Goal: Use online tool/utility: Utilize a website feature to perform a specific function

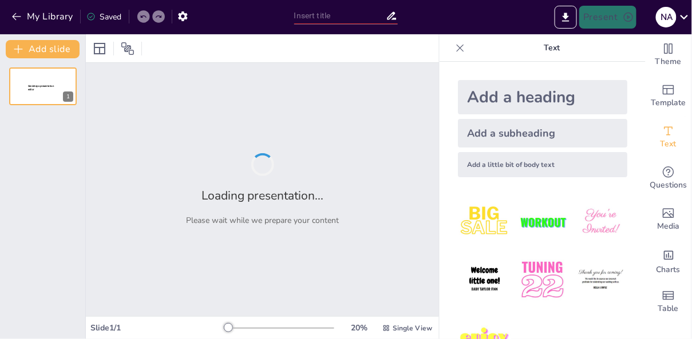
type input "Estrategias Avanzadas de Ciberseguridad: Implementación de Firewalls y VPNs"
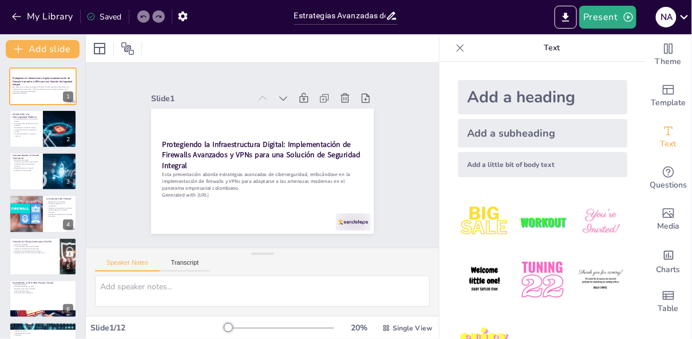
click at [460, 50] on icon at bounding box center [459, 47] width 11 height 11
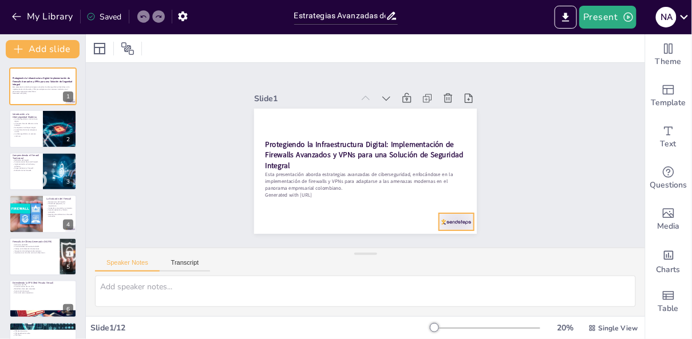
click at [459, 204] on div at bounding box center [472, 190] width 38 height 27
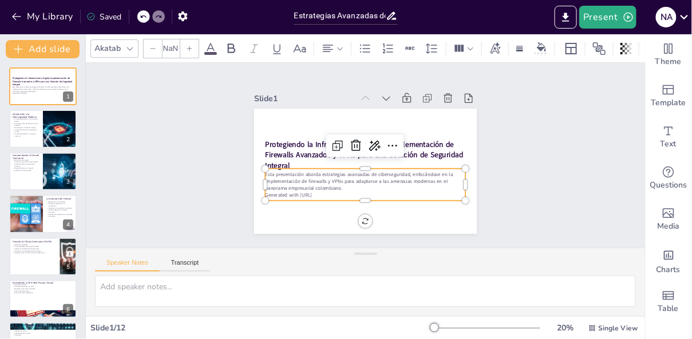
type input "32"
click at [330, 199] on div "Esta presentación aborda estrategias avanzadas de ciberseguridad, enfocándose e…" at bounding box center [377, 182] width 196 height 111
click at [328, 196] on p "Generated with [URL]" at bounding box center [342, 188] width 167 height 124
click at [402, 196] on p "Generated with [URL]" at bounding box center [405, 155] width 7 height 200
click at [325, 196] on p "Generated with [URL]" at bounding box center [331, 135] width 106 height 177
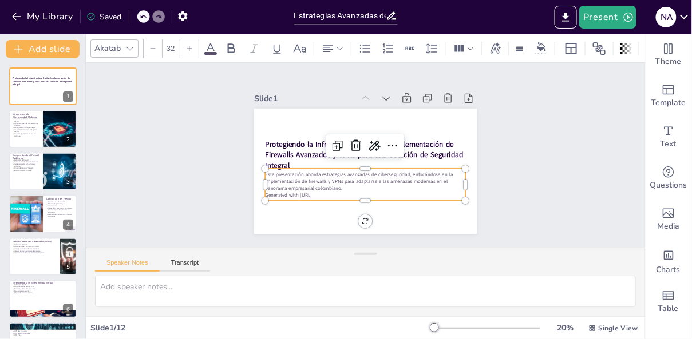
click at [329, 196] on p "Generated with [URL]" at bounding box center [326, 163] width 49 height 197
click at [329, 196] on p "Generated with [URL]" at bounding box center [361, 194] width 200 height 27
click at [329, 196] on p "Generated with [URL]" at bounding box center [391, 185] width 153 height 140
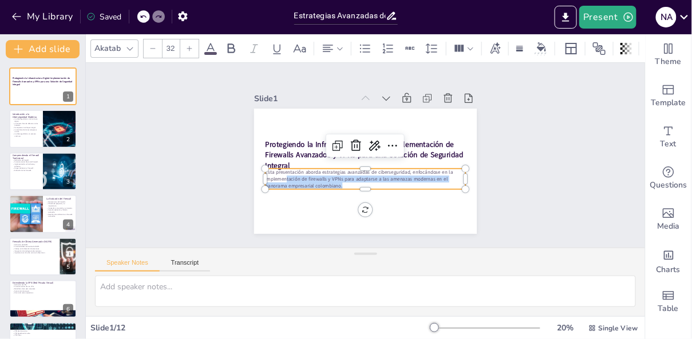
drag, startPoint x: 362, startPoint y: 188, endPoint x: 361, endPoint y: 204, distance: 16.7
click at [361, 205] on div "Protegiendo la Infraestructura Digital: Implementación de Firewalls Avanzados y…" at bounding box center [381, 156] width 148 height 235
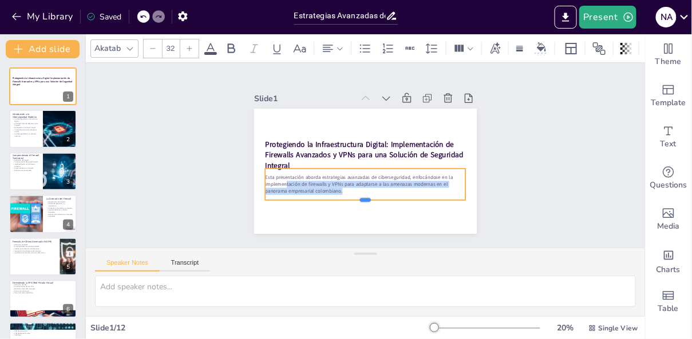
drag, startPoint x: 365, startPoint y: 189, endPoint x: 365, endPoint y: 200, distance: 10.9
click at [365, 200] on div at bounding box center [390, 198] width 178 height 108
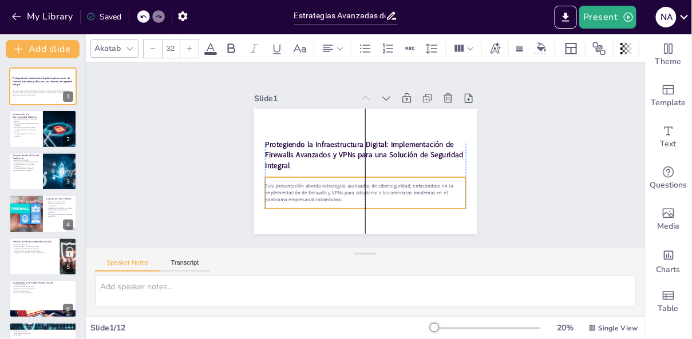
drag, startPoint x: 323, startPoint y: 194, endPoint x: 323, endPoint y: 203, distance: 8.6
click at [323, 181] on p "Esta presentación aborda estrategias avanzadas de ciberseguridad, enfocándose e…" at bounding box center [384, 123] width 184 height 118
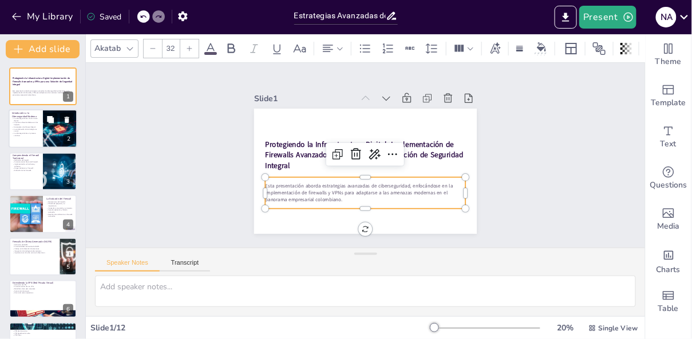
click at [33, 140] on div at bounding box center [43, 129] width 69 height 39
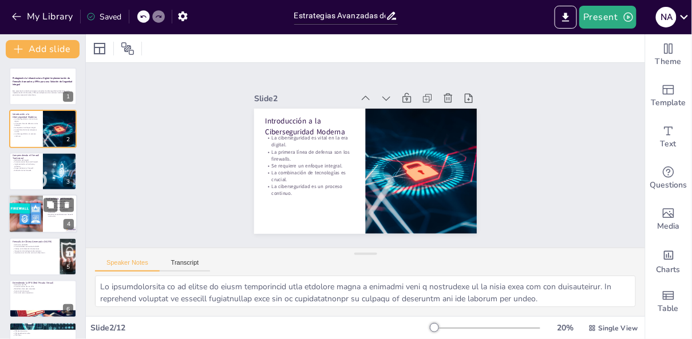
click at [54, 223] on div at bounding box center [43, 214] width 69 height 39
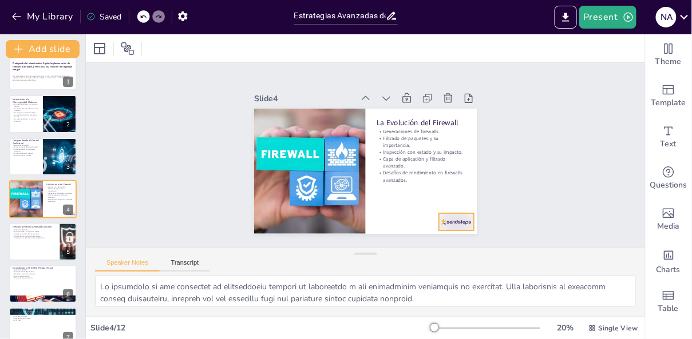
click at [459, 129] on div at bounding box center [469, 109] width 33 height 39
click at [38, 252] on div at bounding box center [43, 242] width 69 height 39
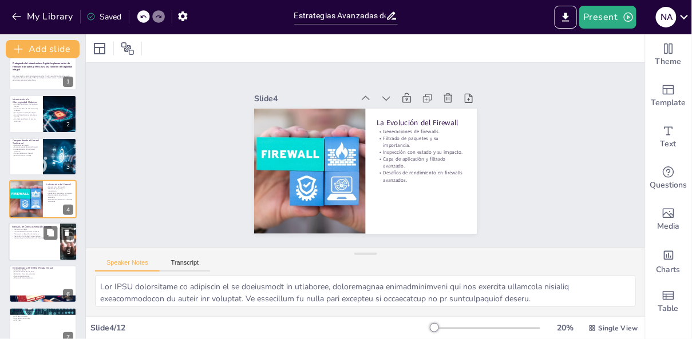
scroll to position [58, 0]
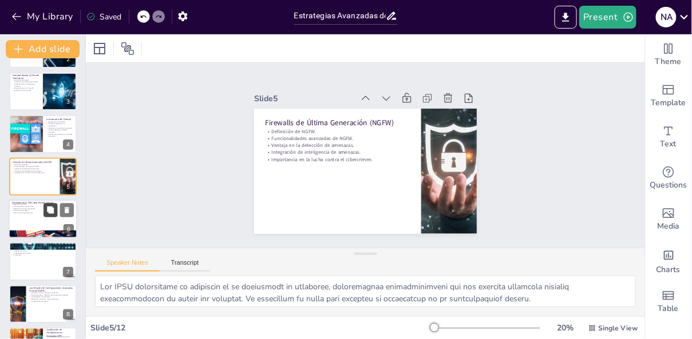
click at [47, 215] on button at bounding box center [51, 210] width 14 height 14
type textarea "Lo ipsumdolor si AME co adipiscinge sedd eiusmodt inci utlabore etdo magnaaliqu…"
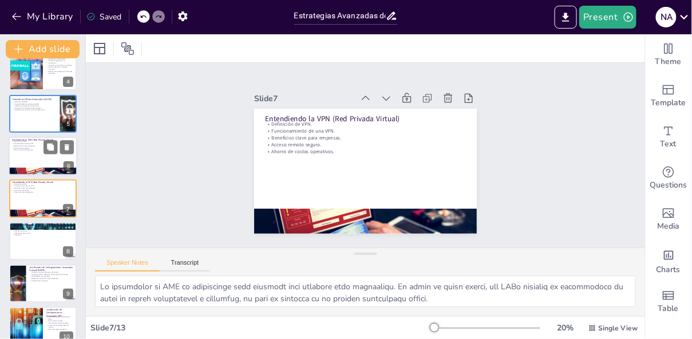
click at [26, 157] on div at bounding box center [43, 156] width 69 height 39
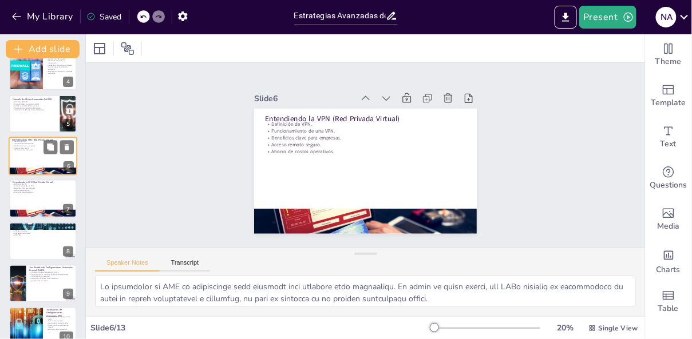
scroll to position [100, 0]
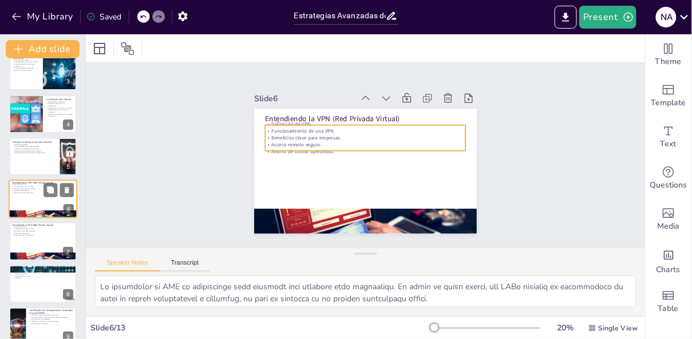
click at [38, 190] on p "Acceso remoto seguro." at bounding box center [43, 191] width 62 height 2
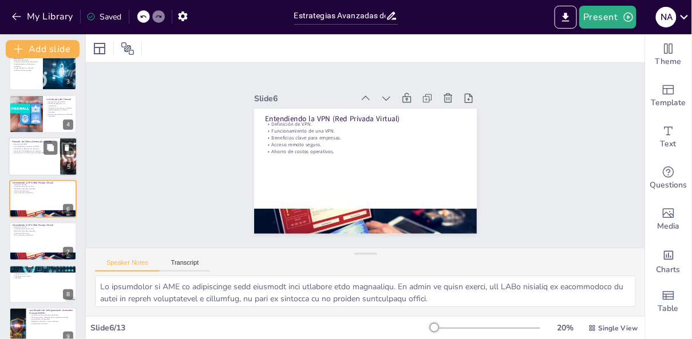
click at [31, 160] on div at bounding box center [43, 156] width 69 height 39
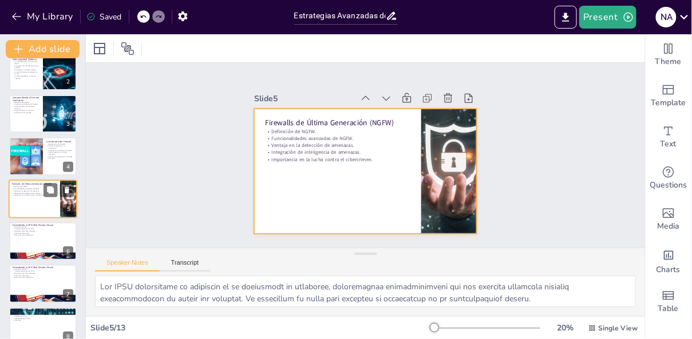
click at [40, 200] on div at bounding box center [43, 199] width 69 height 39
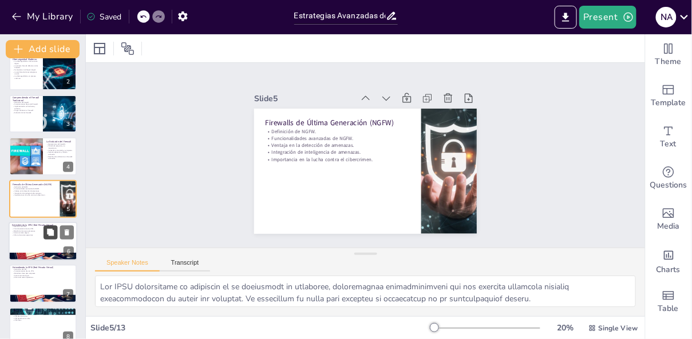
click at [44, 236] on button at bounding box center [51, 233] width 14 height 14
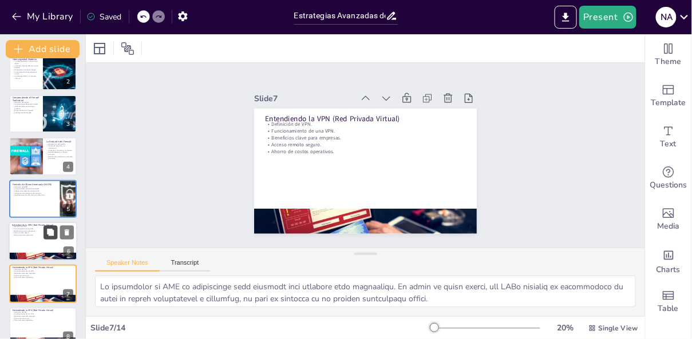
scroll to position [143, 0]
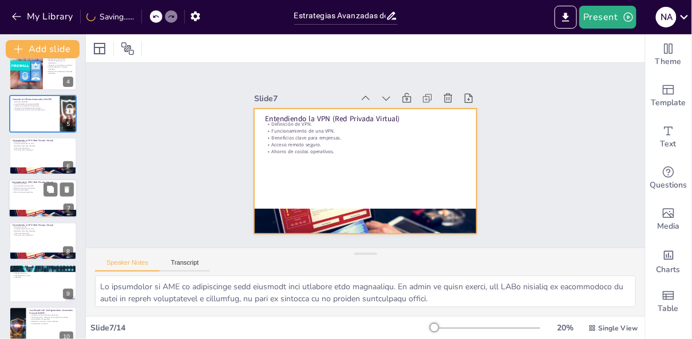
click at [31, 203] on div at bounding box center [43, 199] width 69 height 39
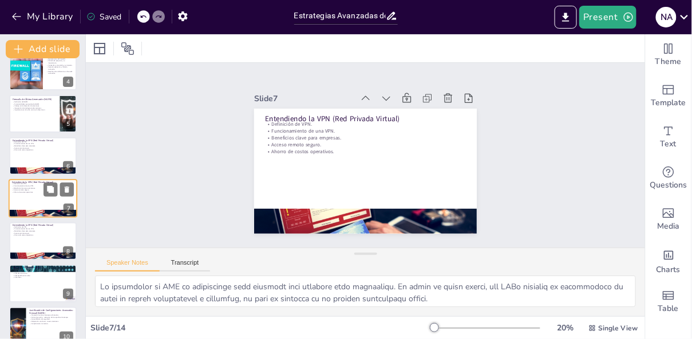
click at [33, 201] on div at bounding box center [43, 199] width 69 height 39
click at [30, 159] on div at bounding box center [43, 156] width 69 height 39
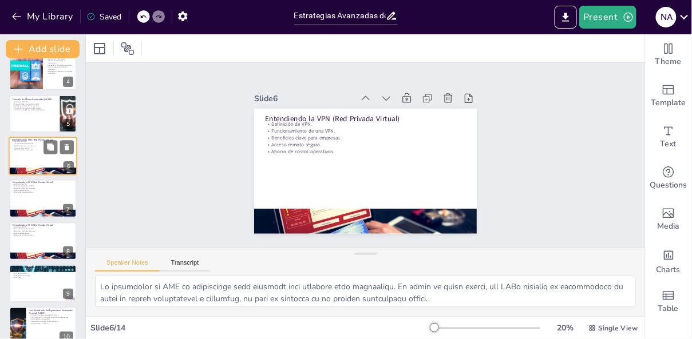
scroll to position [100, 0]
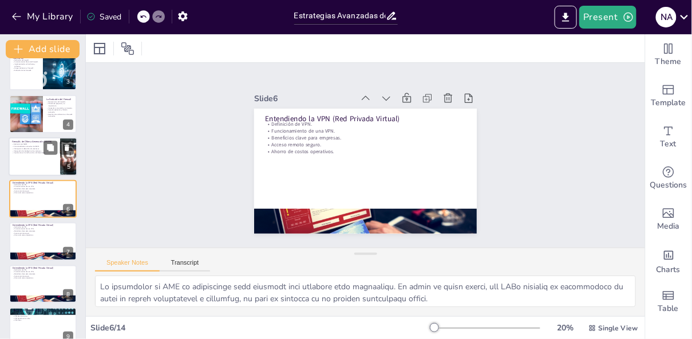
click at [29, 157] on div at bounding box center [43, 156] width 69 height 39
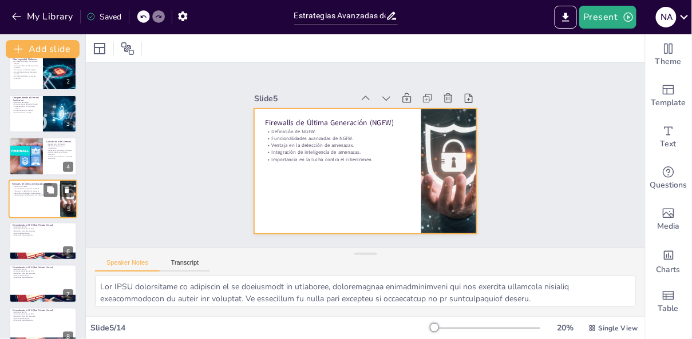
click at [38, 201] on div at bounding box center [43, 199] width 69 height 39
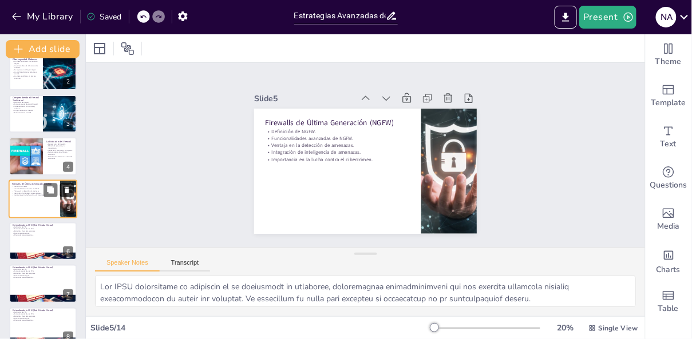
click at [66, 191] on icon at bounding box center [67, 190] width 5 height 6
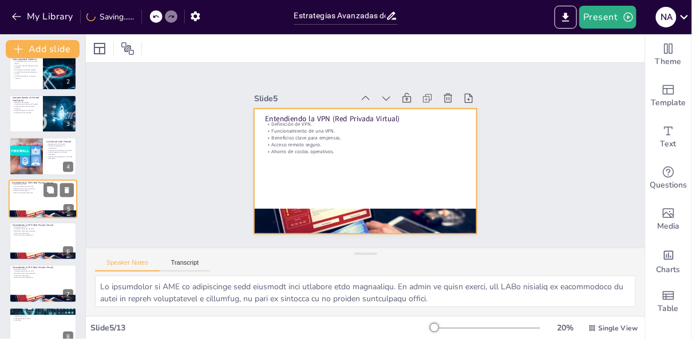
click at [26, 201] on div at bounding box center [43, 199] width 69 height 39
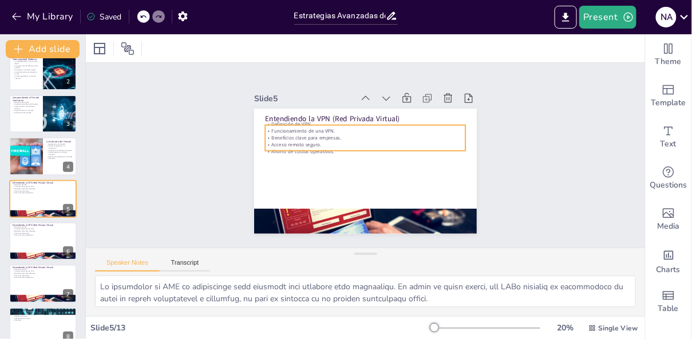
click at [299, 154] on div "Entendiendo la VPN (Red Privada Virtual) Definición de VPN. Funcionamiento de u…" at bounding box center [349, 154] width 148 height 235
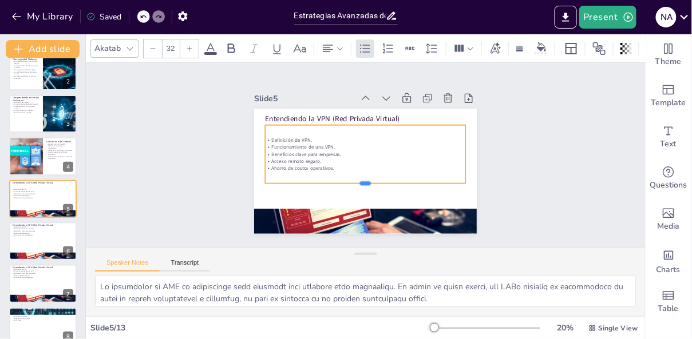
drag, startPoint x: 363, startPoint y: 153, endPoint x: 356, endPoint y: 187, distance: 34.0
click at [356, 187] on div at bounding box center [352, 186] width 187 height 90
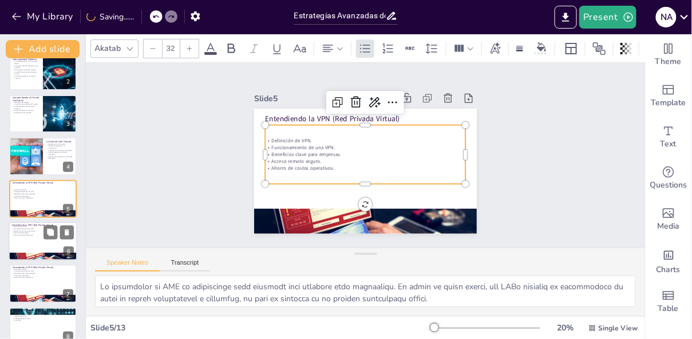
click at [30, 238] on div at bounding box center [43, 241] width 69 height 39
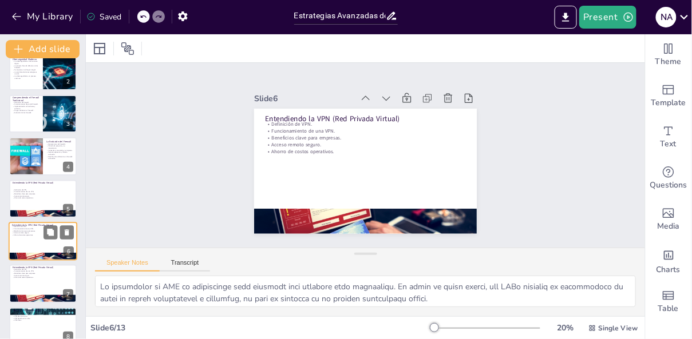
scroll to position [100, 0]
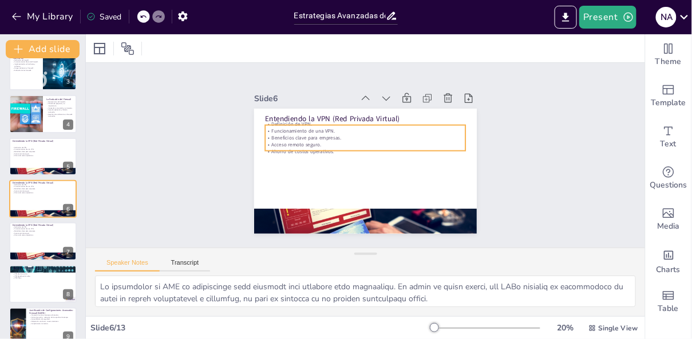
click at [331, 144] on p "Acceso remoto seguro." at bounding box center [375, 151] width 88 height 186
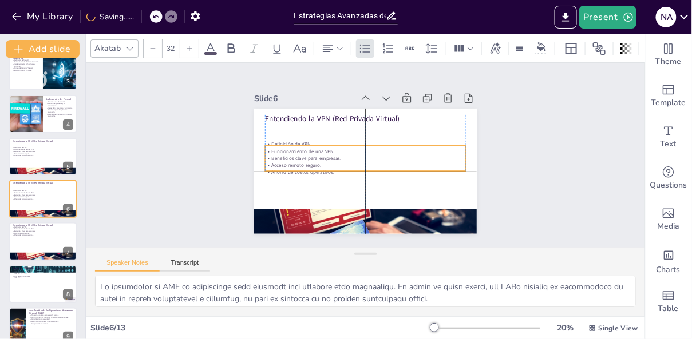
drag, startPoint x: 362, startPoint y: 148, endPoint x: 359, endPoint y: 168, distance: 20.2
click at [359, 168] on p "Ahorro de costos operativos." at bounding box center [378, 144] width 139 height 154
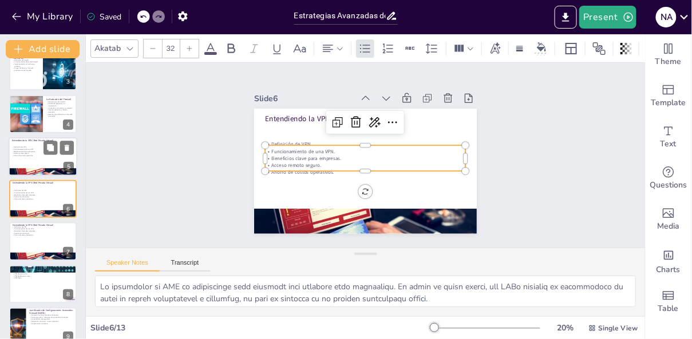
click at [22, 153] on p "Acceso remoto seguro." at bounding box center [43, 154] width 62 height 2
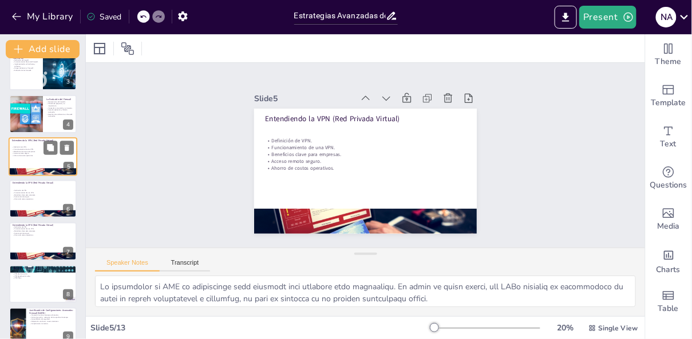
scroll to position [58, 0]
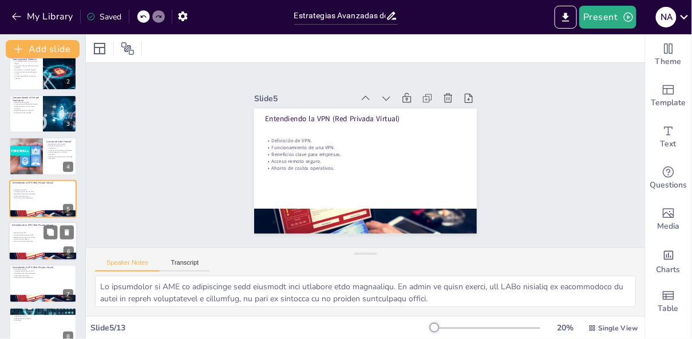
click at [31, 246] on div at bounding box center [43, 241] width 69 height 39
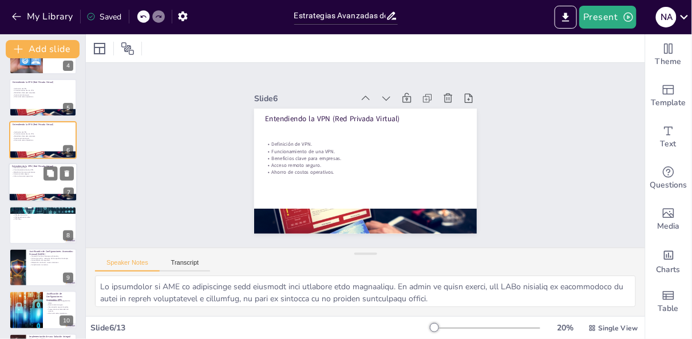
scroll to position [157, 0]
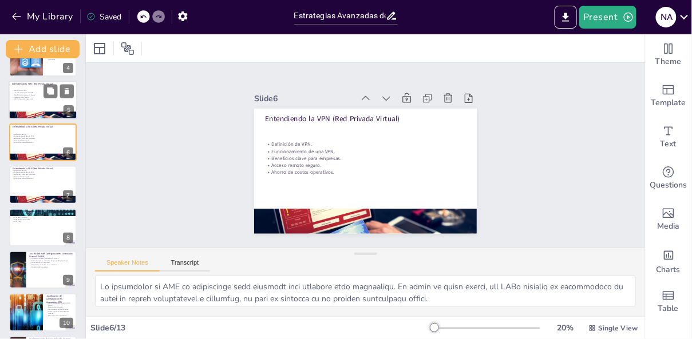
click at [26, 102] on div "Definición de VPN. Funcionamiento de una VPN. Beneficios clave para empresas. A…" at bounding box center [43, 95] width 62 height 18
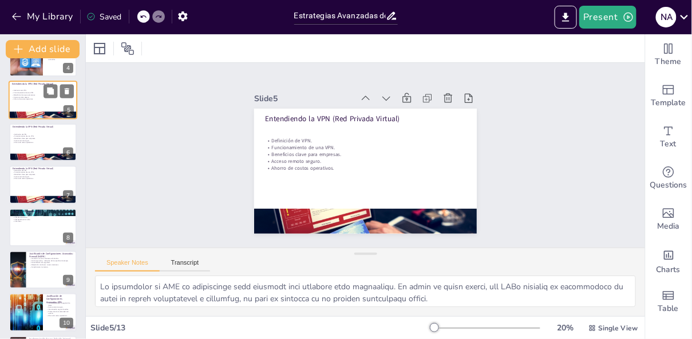
scroll to position [58, 0]
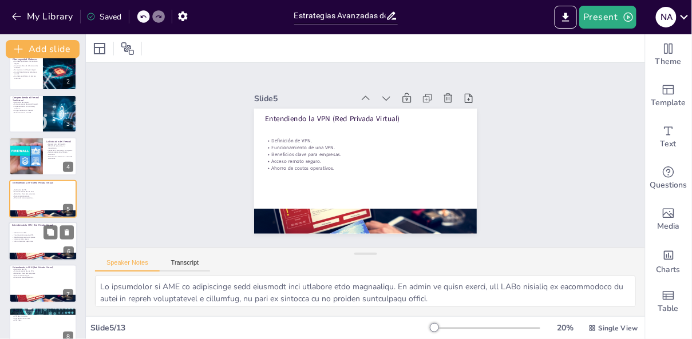
click at [35, 239] on p "Acceso remoto seguro." at bounding box center [43, 240] width 62 height 2
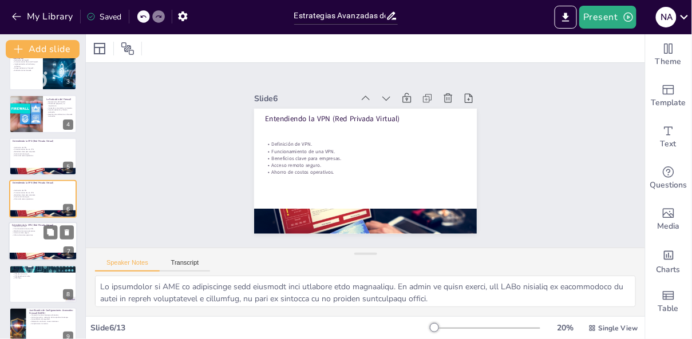
click at [34, 243] on div at bounding box center [43, 242] width 69 height 39
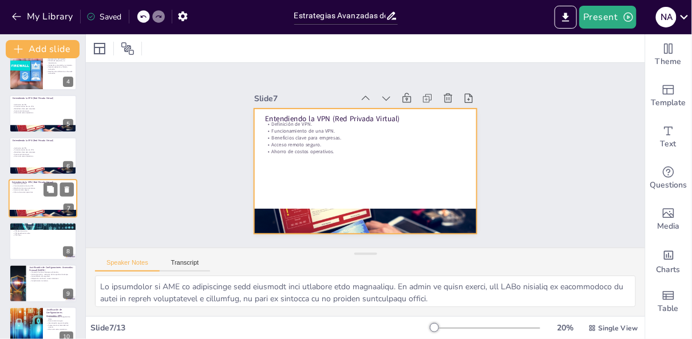
click at [23, 197] on div at bounding box center [43, 199] width 69 height 39
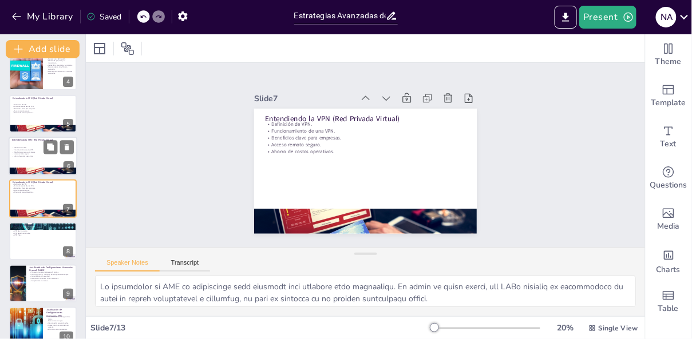
click at [25, 156] on p "Ahorro de costos operativos." at bounding box center [43, 157] width 62 height 2
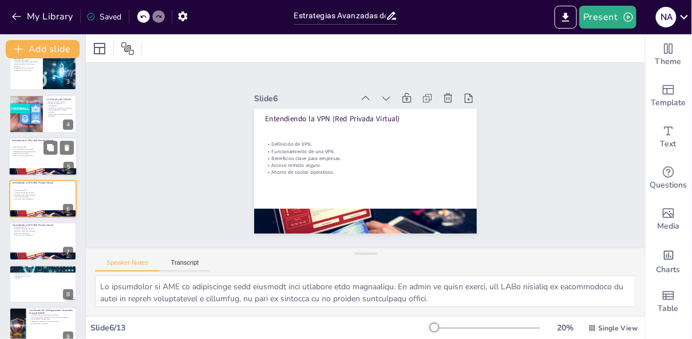
click at [26, 157] on div "Definición de VPN. Funcionamiento de una VPN. Beneficios clave para empresas. A…" at bounding box center [43, 152] width 62 height 18
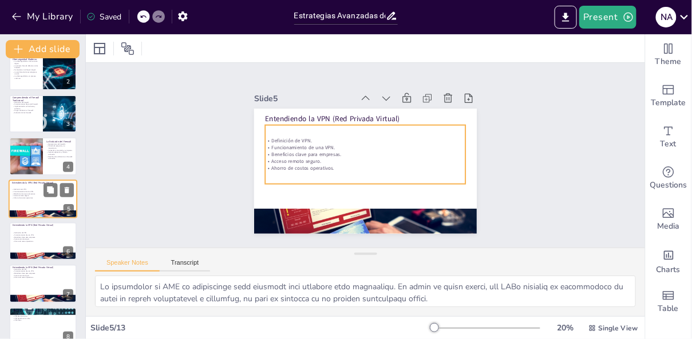
click at [23, 197] on p "Ahorro de costos operativos." at bounding box center [43, 198] width 62 height 2
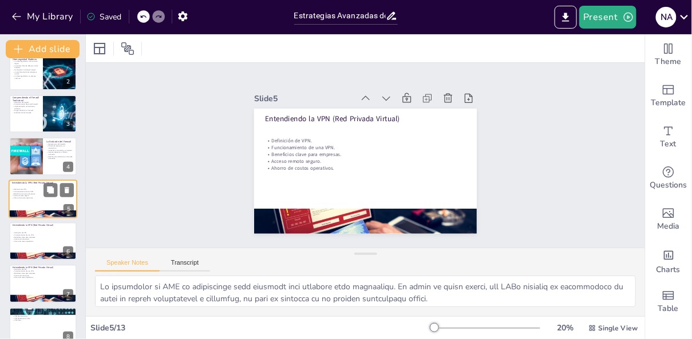
click at [23, 197] on p "Ahorro de costos operativos." at bounding box center [43, 198] width 62 height 2
click at [30, 243] on div at bounding box center [43, 241] width 69 height 39
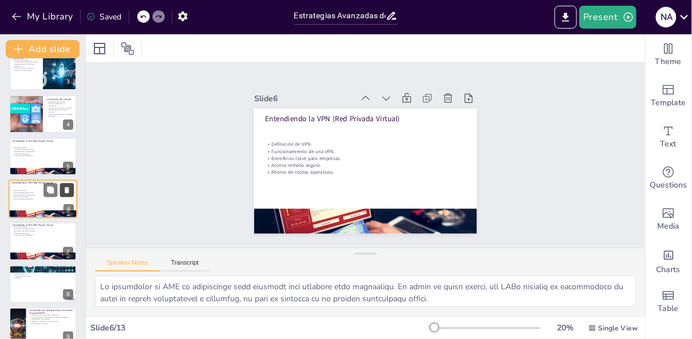
click at [66, 191] on icon at bounding box center [67, 190] width 5 height 6
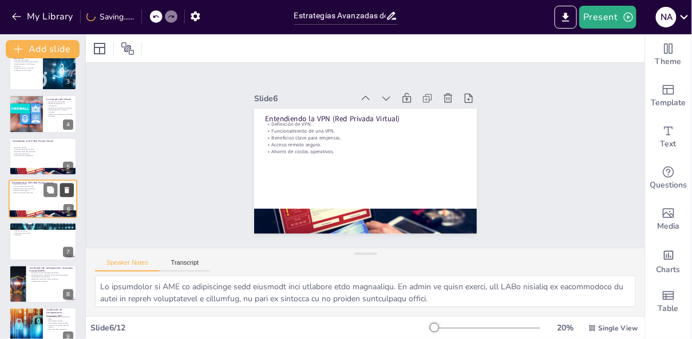
click at [66, 191] on icon at bounding box center [67, 190] width 5 height 6
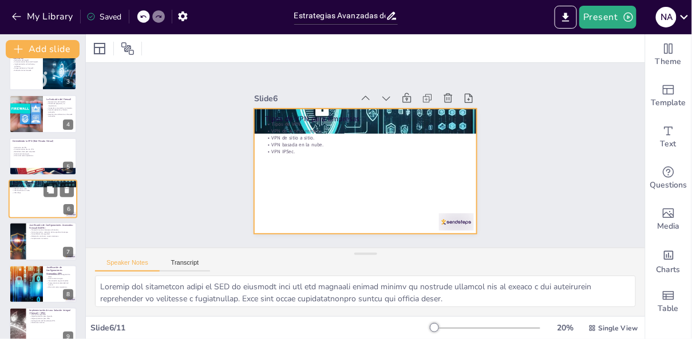
click at [36, 203] on div at bounding box center [43, 199] width 69 height 39
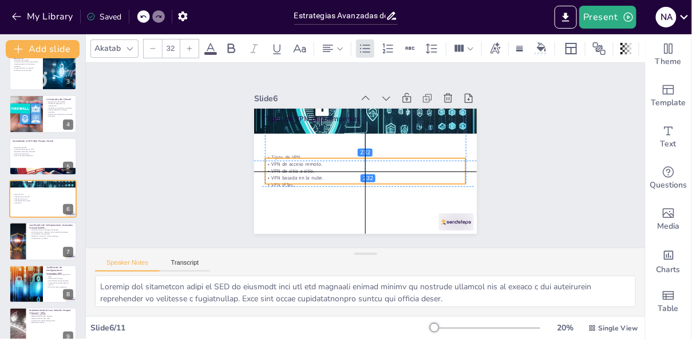
drag, startPoint x: 295, startPoint y: 152, endPoint x: 292, endPoint y: 189, distance: 37.3
click at [292, 172] on p "VPN IPSec." at bounding box center [377, 128] width 186 height 88
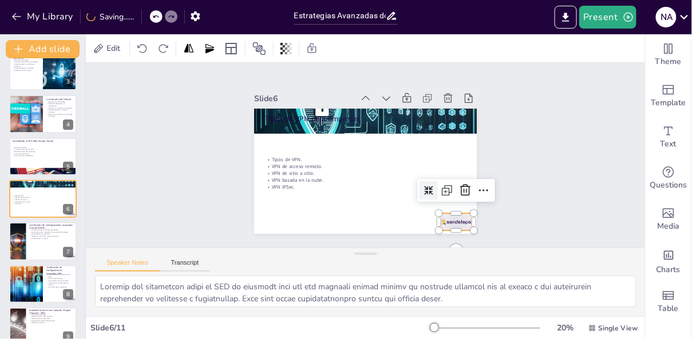
click at [456, 195] on div at bounding box center [475, 179] width 39 height 30
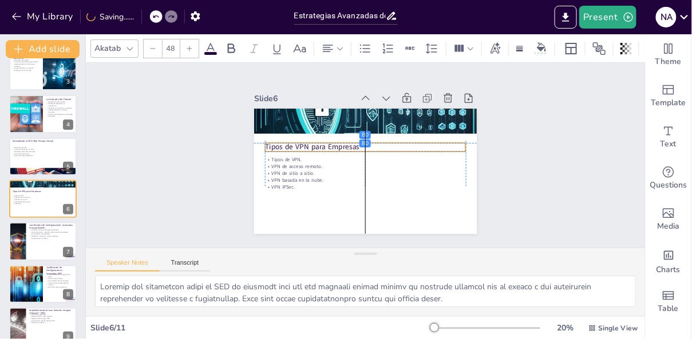
drag, startPoint x: 336, startPoint y: 117, endPoint x: 336, endPoint y: 143, distance: 25.8
click at [336, 148] on p "Tipos de VPN para Empresas" at bounding box center [366, 163] width 200 height 31
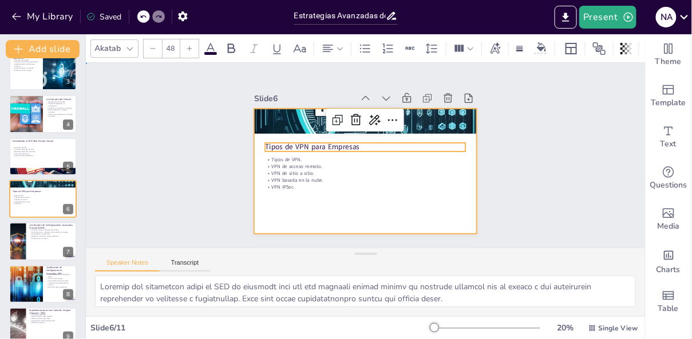
click at [332, 199] on div at bounding box center [362, 139] width 244 height 169
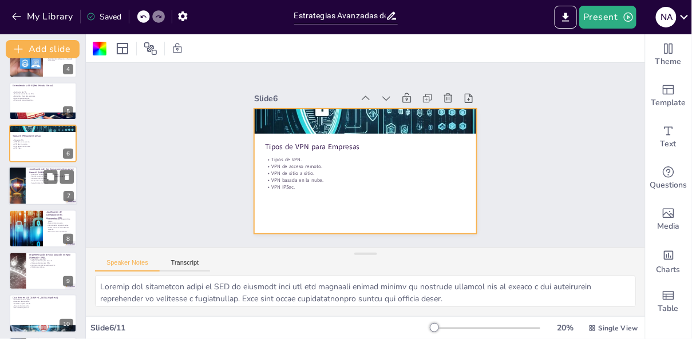
click at [37, 192] on div at bounding box center [43, 186] width 69 height 39
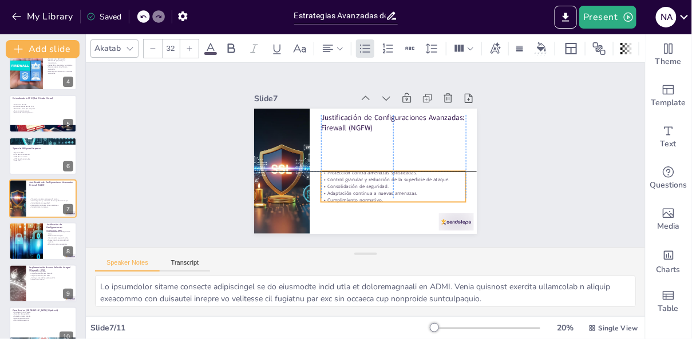
drag, startPoint x: 386, startPoint y: 159, endPoint x: 386, endPoint y: 194, distance: 34.9
click at [386, 194] on div "Protección contra amenazas sofisticadas. Control granular y reducción de la sup…" at bounding box center [382, 194] width 148 height 78
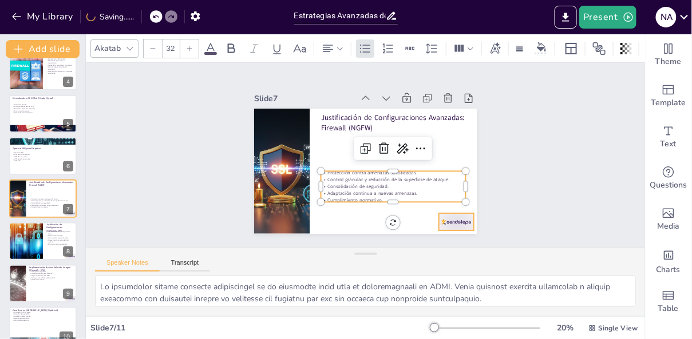
click at [273, 197] on div at bounding box center [255, 179] width 36 height 38
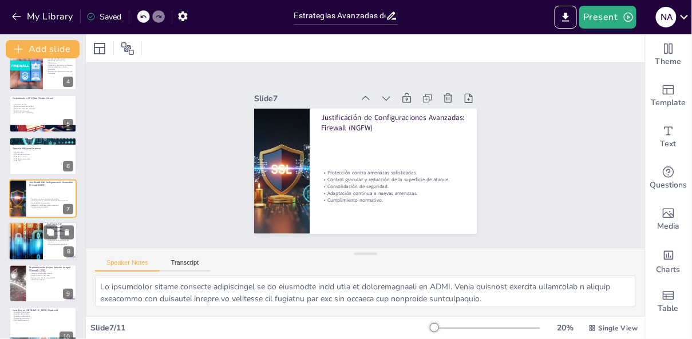
click at [48, 248] on div at bounding box center [43, 241] width 69 height 39
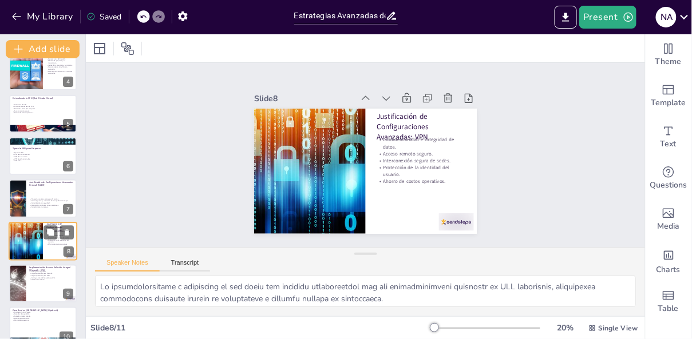
scroll to position [185, 0]
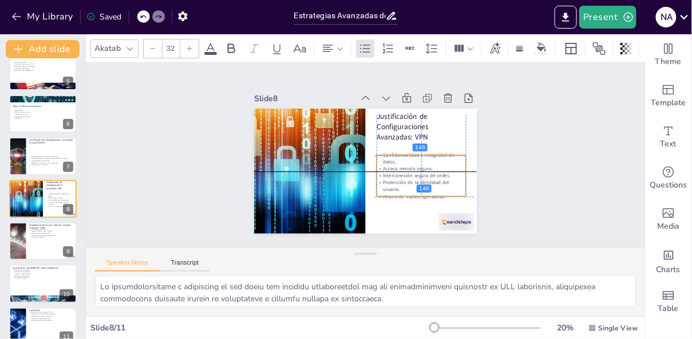
drag, startPoint x: 408, startPoint y: 167, endPoint x: 406, endPoint y: 181, distance: 13.8
click at [398, 137] on p "Protección de la identidad del usuario." at bounding box center [377, 92] width 41 height 89
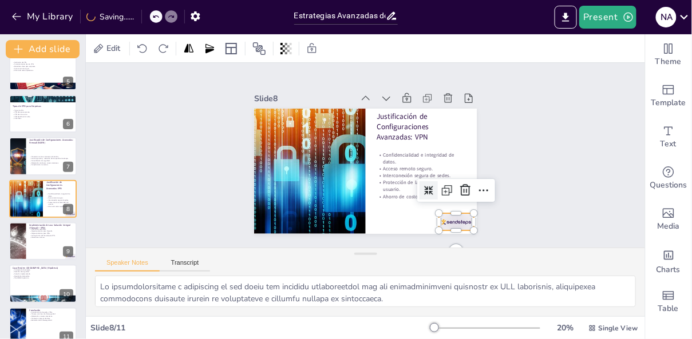
click at [309, 83] on div at bounding box center [290, 71] width 38 height 24
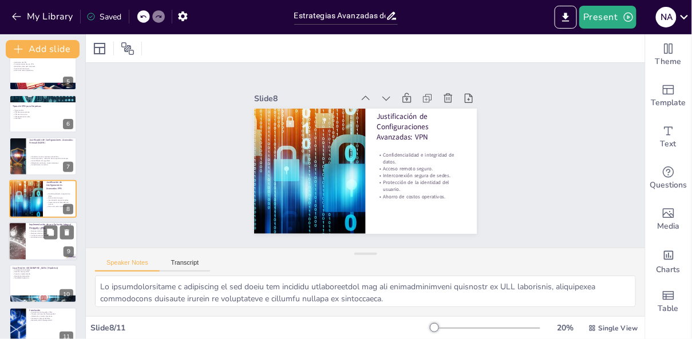
scroll to position [201, 0]
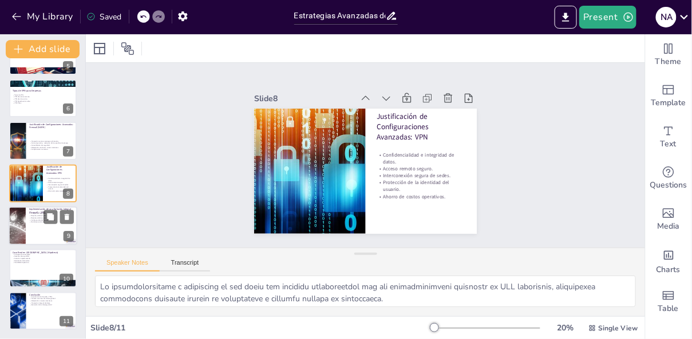
click at [42, 238] on div at bounding box center [43, 226] width 69 height 39
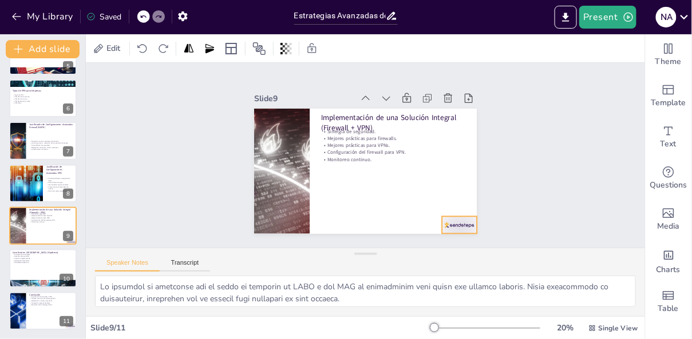
click at [420, 250] on div at bounding box center [400, 267] width 38 height 34
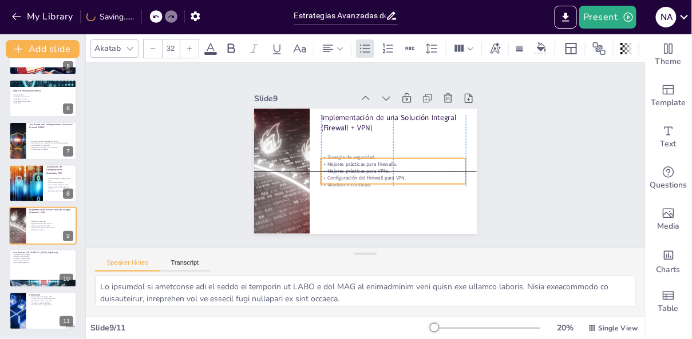
drag, startPoint x: 372, startPoint y: 151, endPoint x: 373, endPoint y: 179, distance: 28.1
click at [350, 179] on p "Configuración del firewall para VPN." at bounding box center [340, 180] width 22 height 145
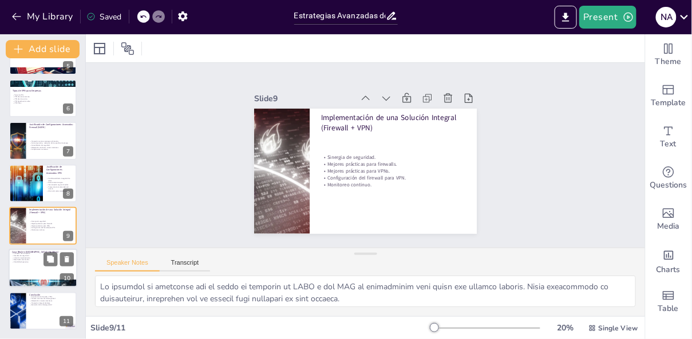
click at [32, 280] on div at bounding box center [43, 285] width 69 height 46
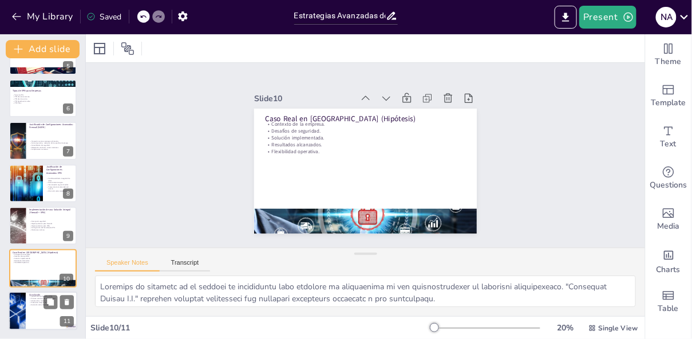
click at [36, 321] on div at bounding box center [43, 311] width 69 height 39
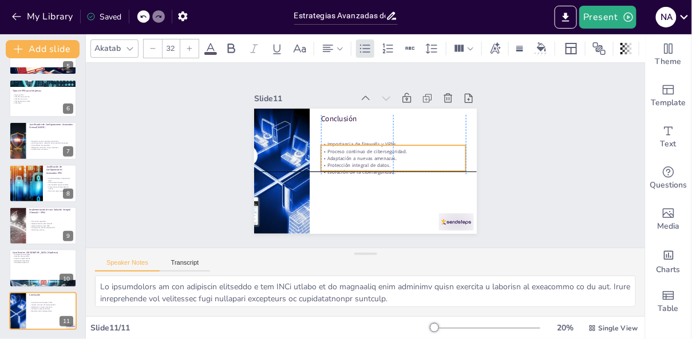
drag, startPoint x: 370, startPoint y: 152, endPoint x: 367, endPoint y: 180, distance: 27.6
click at [367, 180] on p "Evolución de la ciberseguridad." at bounding box center [389, 177] width 143 height 37
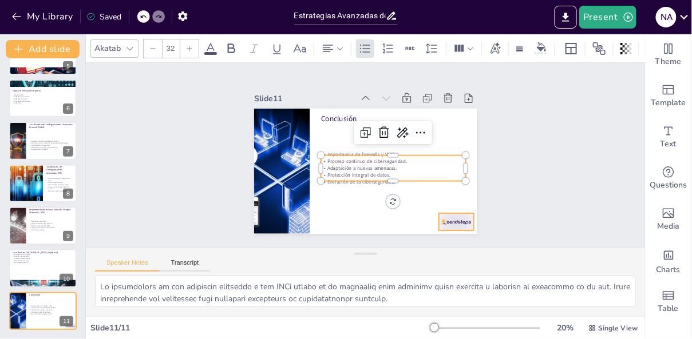
click at [449, 224] on div at bounding box center [448, 231] width 37 height 21
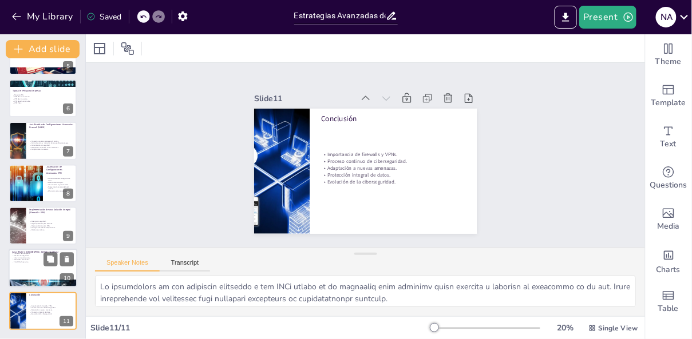
click at [36, 270] on div at bounding box center [43, 269] width 69 height 39
type textarea "Loremips do sitametc ad el seddoei te incididuntu labo etdolore ma aliquaenima …"
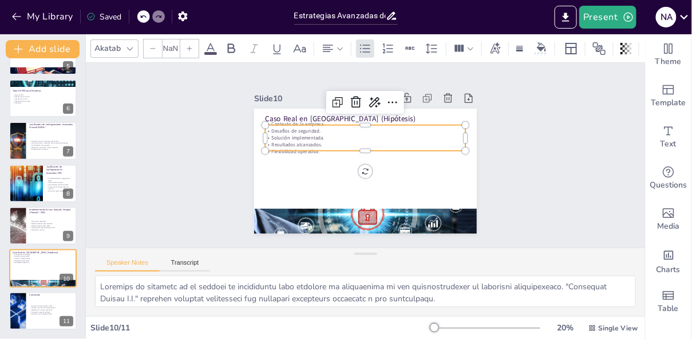
type input "32"
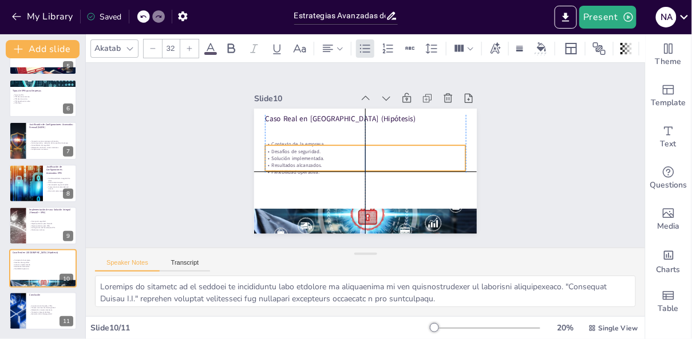
drag, startPoint x: 325, startPoint y: 147, endPoint x: 325, endPoint y: 168, distance: 21.8
click at [325, 168] on p "Resultados alcanzados." at bounding box center [366, 145] width 197 height 49
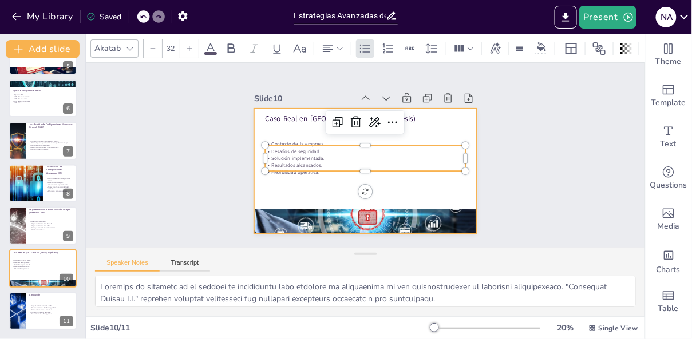
click at [324, 193] on div at bounding box center [358, 141] width 256 height 220
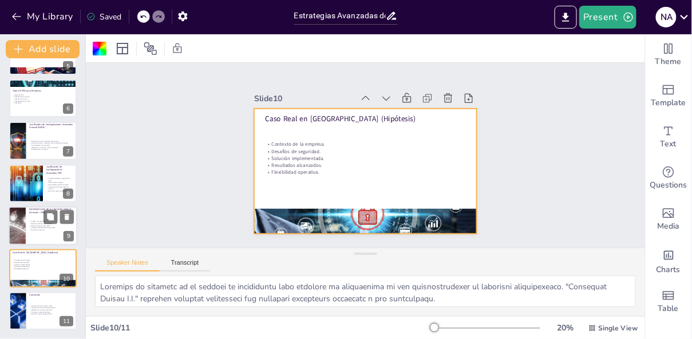
click at [38, 231] on p "Monitoreo continuo." at bounding box center [51, 231] width 45 height 2
type textarea "Lo ipsumdol si ametconse adi el seddo ei temporin ut LABO e dol MAG al enimadmi…"
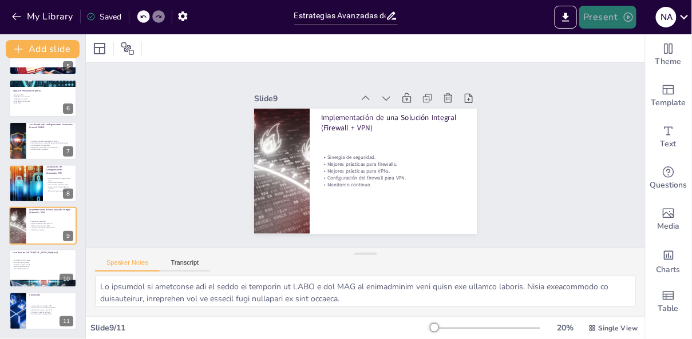
click at [630, 17] on icon "button" at bounding box center [628, 17] width 9 height 9
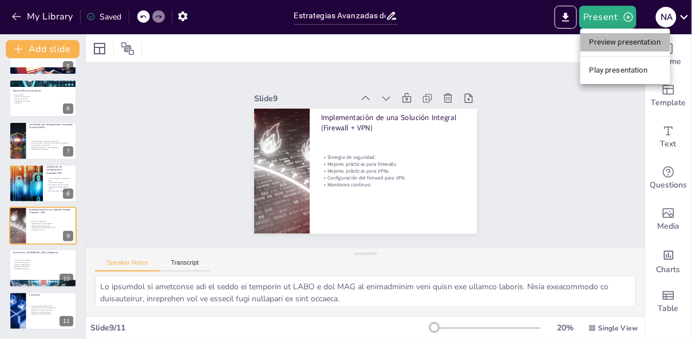
click at [628, 44] on li "Preview presentation" at bounding box center [625, 42] width 90 height 18
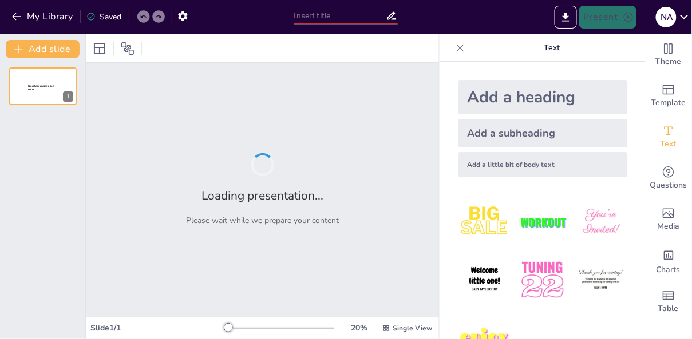
type input "Estrategias Avanzadas de Ciberseguridad: Implementación de Firewalls y VPNs"
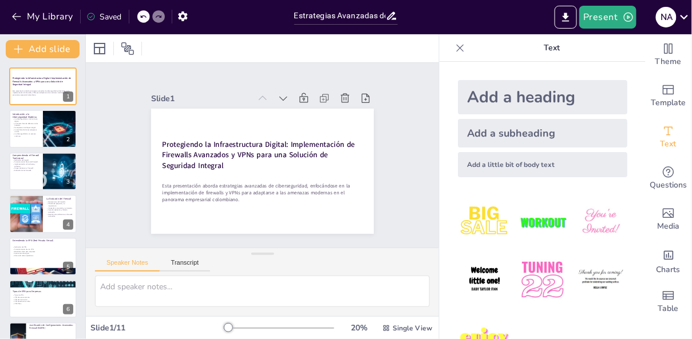
click at [461, 51] on icon at bounding box center [459, 47] width 11 height 11
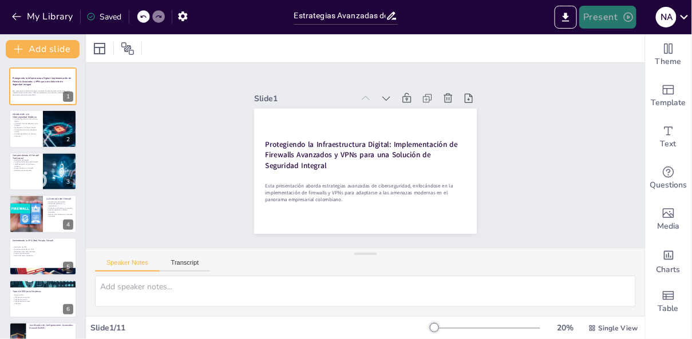
click at [629, 14] on icon "button" at bounding box center [628, 16] width 11 height 11
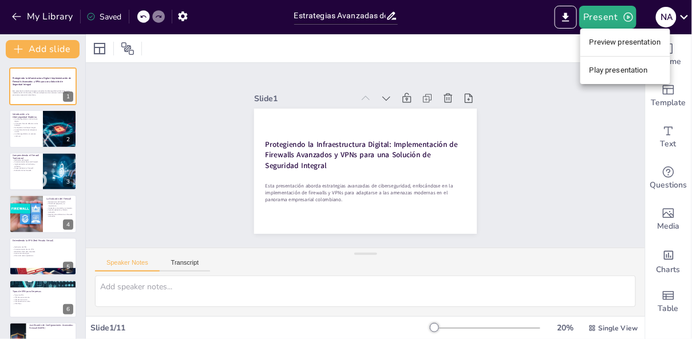
click at [627, 72] on li "Play presentation" at bounding box center [625, 70] width 90 height 18
